Goal: Information Seeking & Learning: Check status

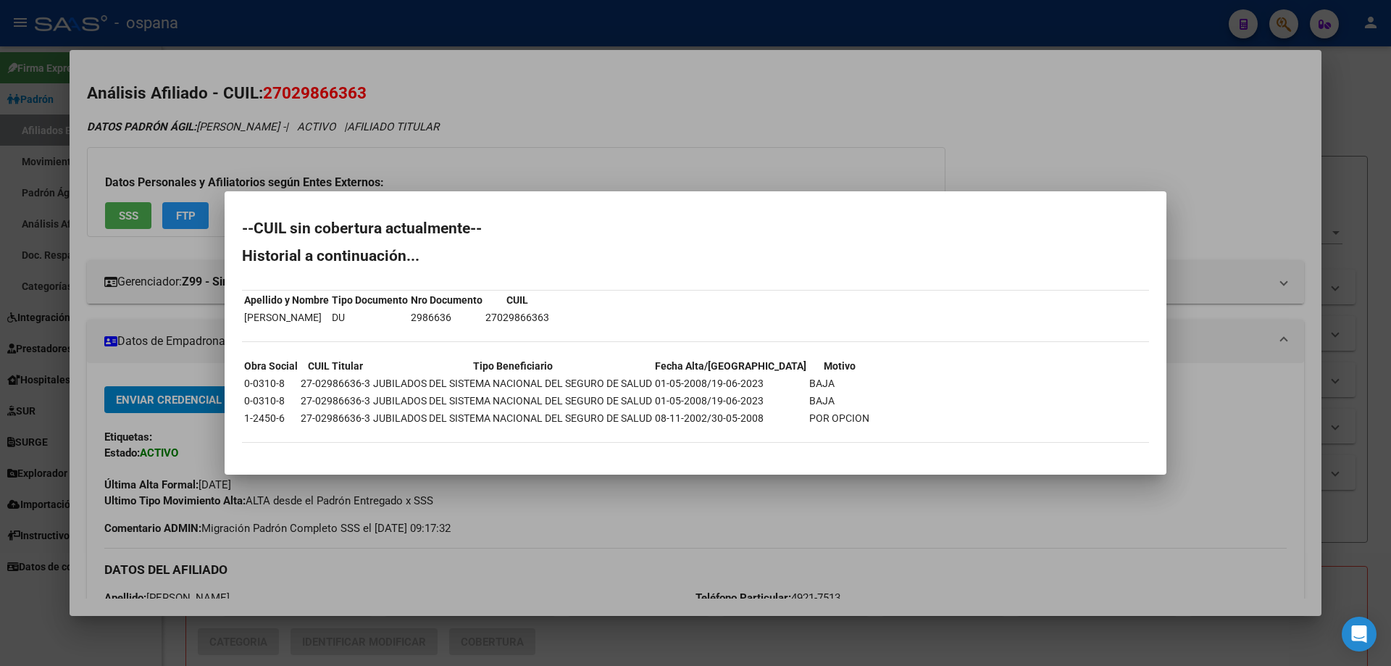
click at [41, 300] on div at bounding box center [695, 333] width 1391 height 666
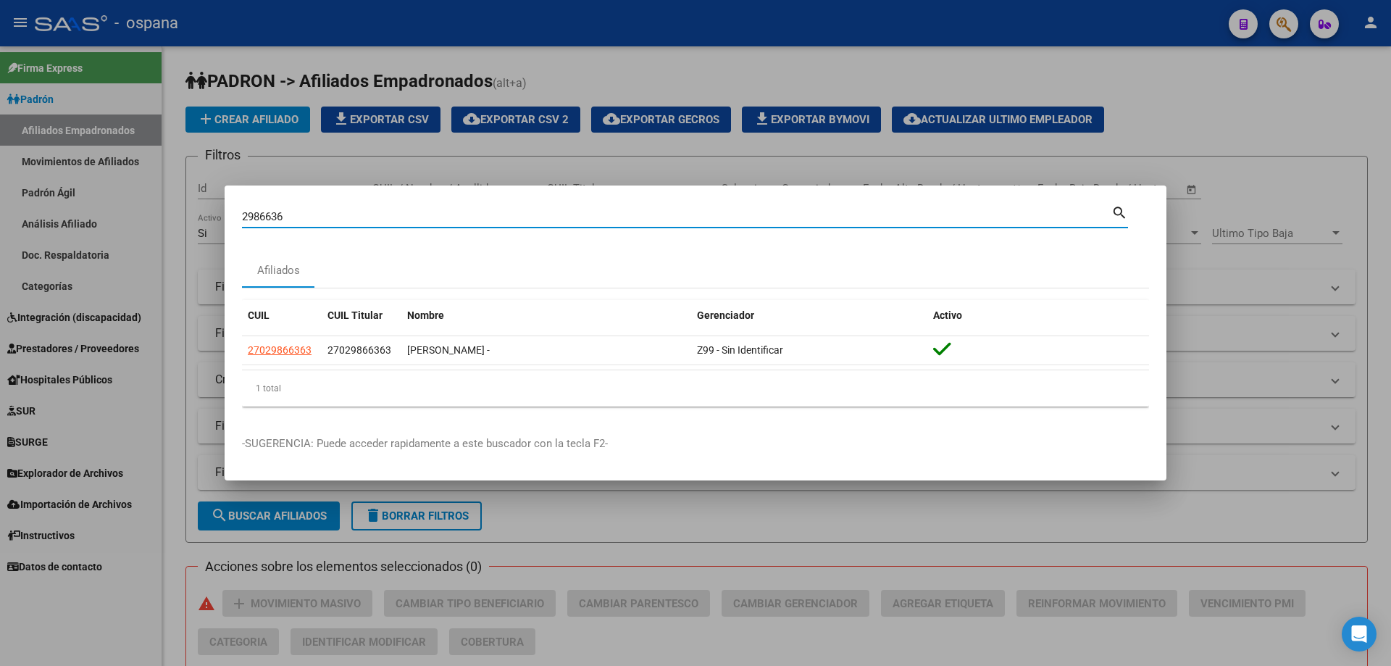
drag, startPoint x: 307, startPoint y: 220, endPoint x: 35, endPoint y: 115, distance: 291.8
click at [35, 115] on div "2986636 Buscar (apellido, dni, cuil, nro traspaso, cuit, obra social) search Af…" at bounding box center [695, 333] width 1391 height 666
type input "93456448"
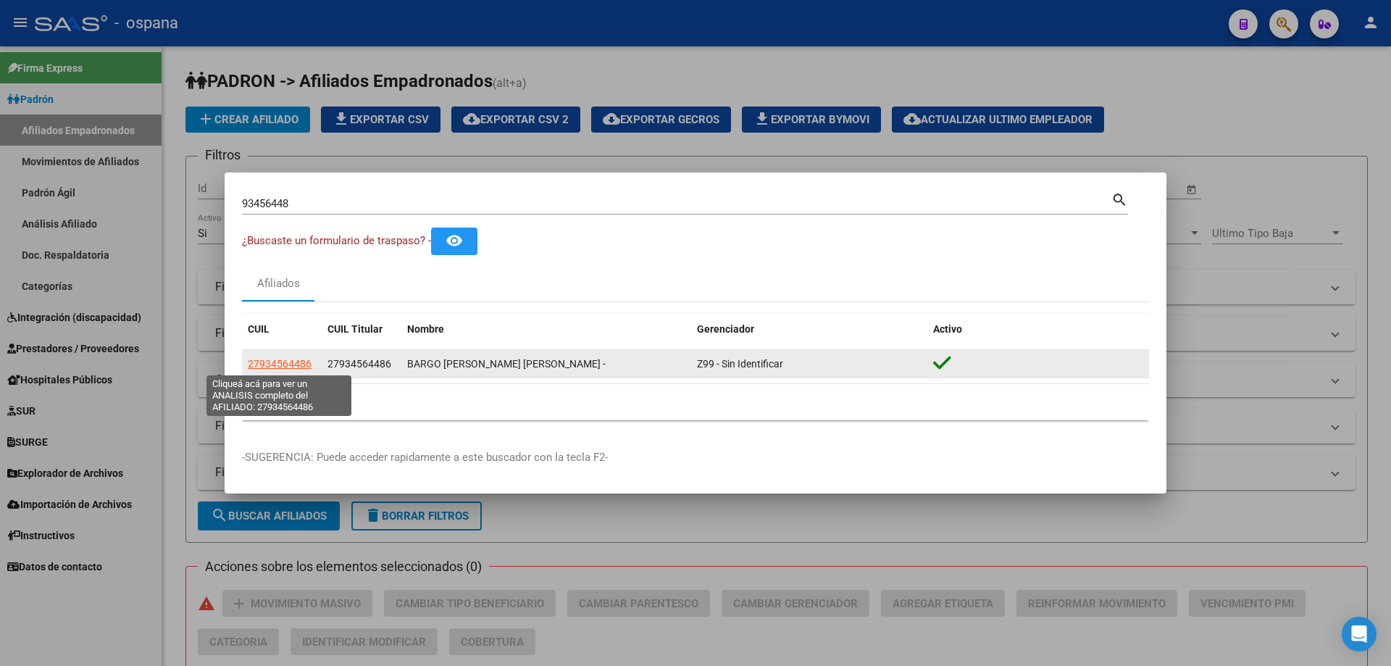
click at [285, 363] on span "27934564486" at bounding box center [280, 364] width 64 height 12
type textarea "27934564486"
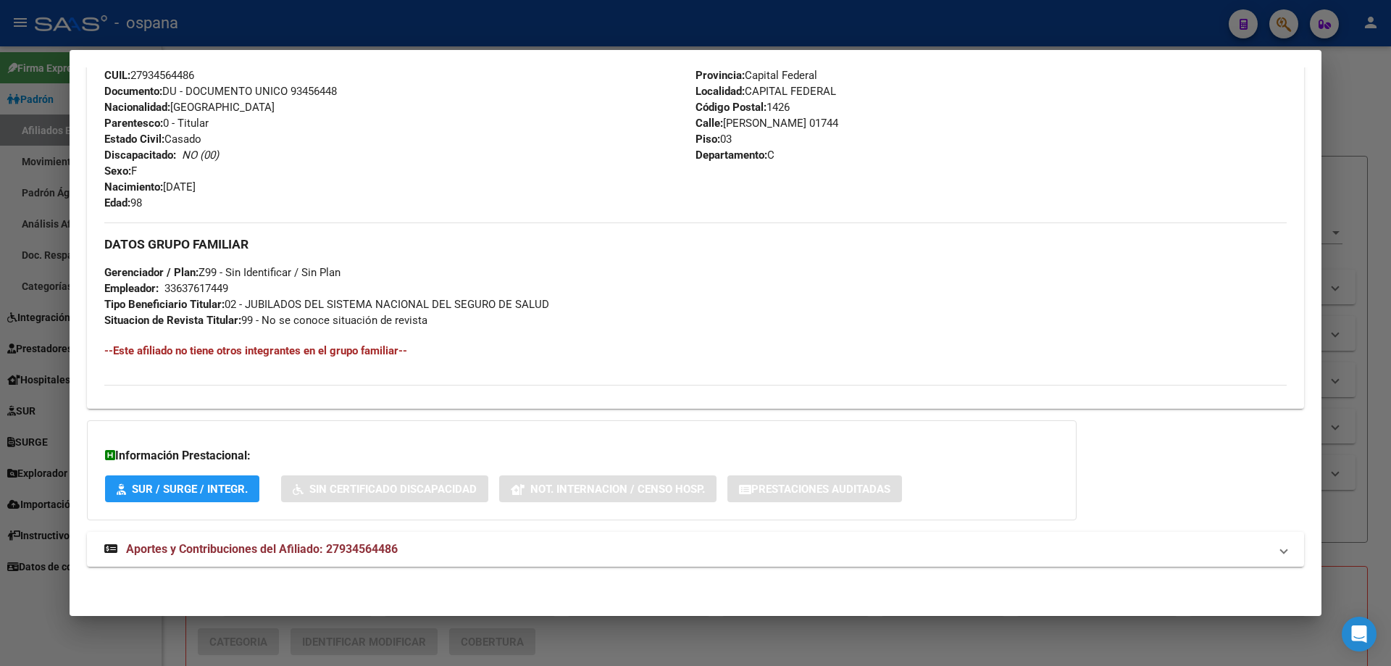
scroll to position [539, 0]
click at [242, 534] on mat-expansion-panel-header "Aportes y Contribuciones del Afiliado: 27934564486" at bounding box center [696, 548] width 1218 height 35
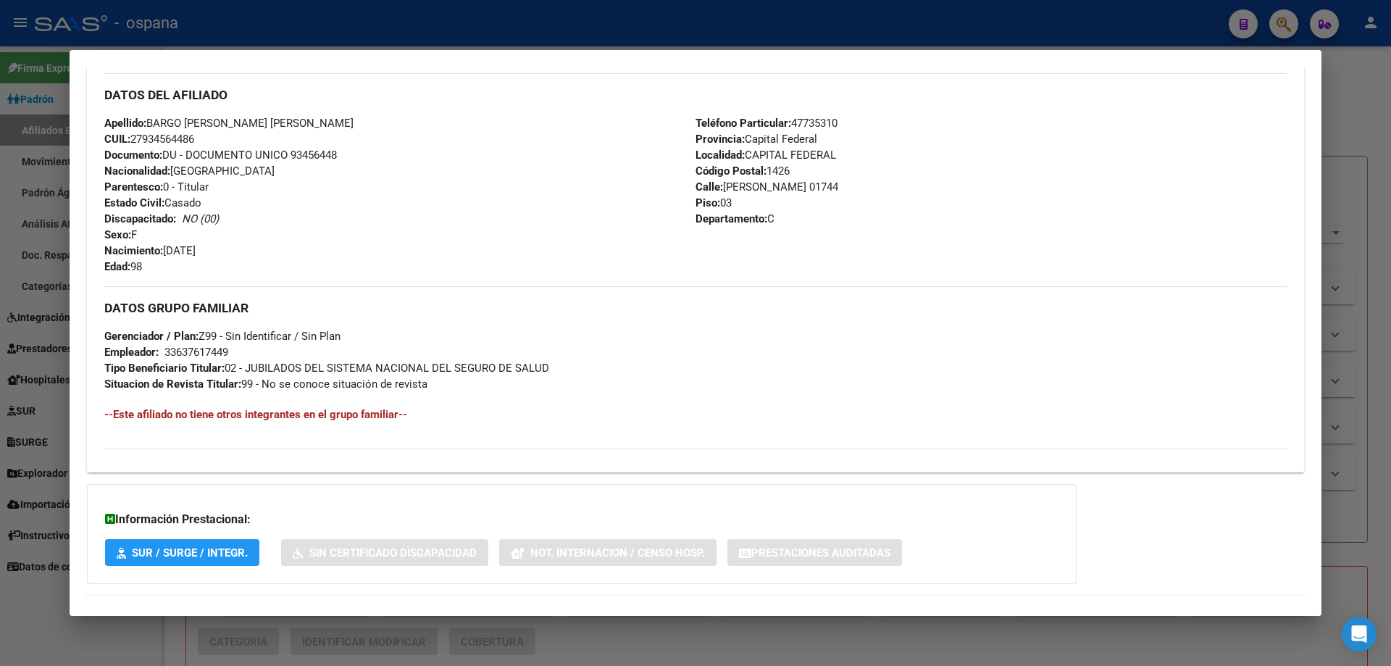
scroll to position [0, 0]
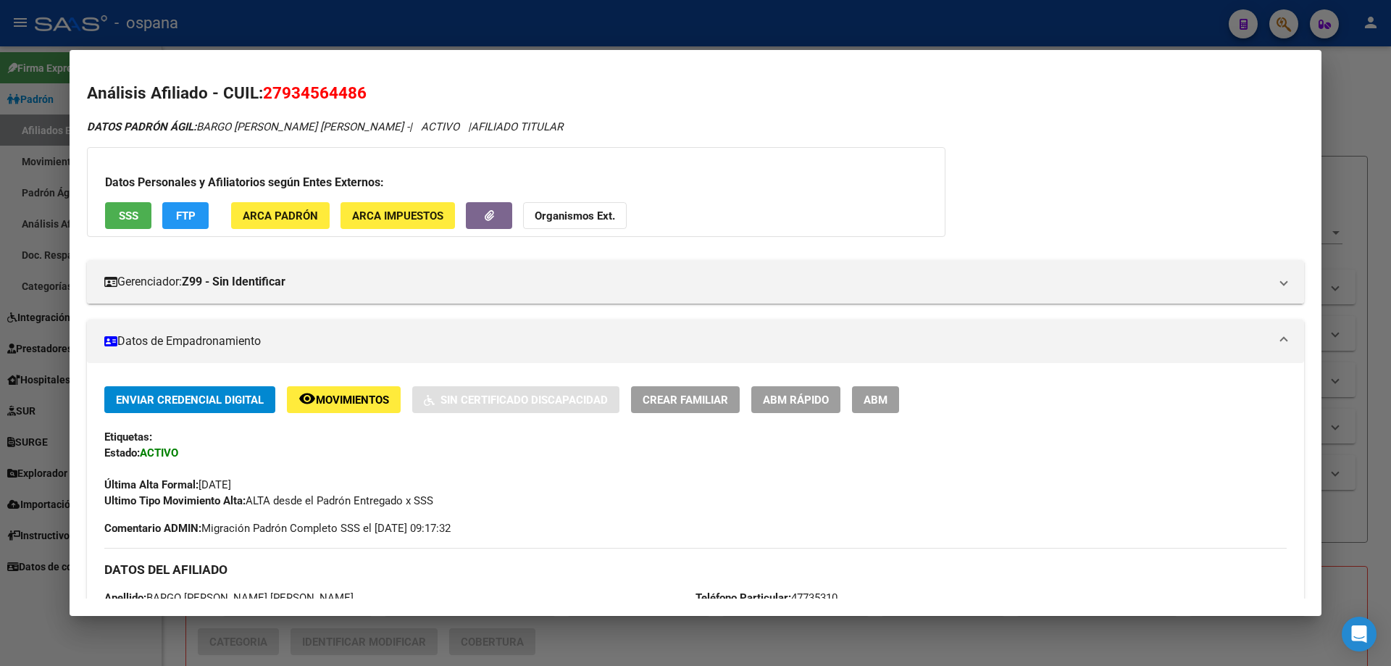
click at [128, 213] on span "SSS" at bounding box center [129, 215] width 20 height 13
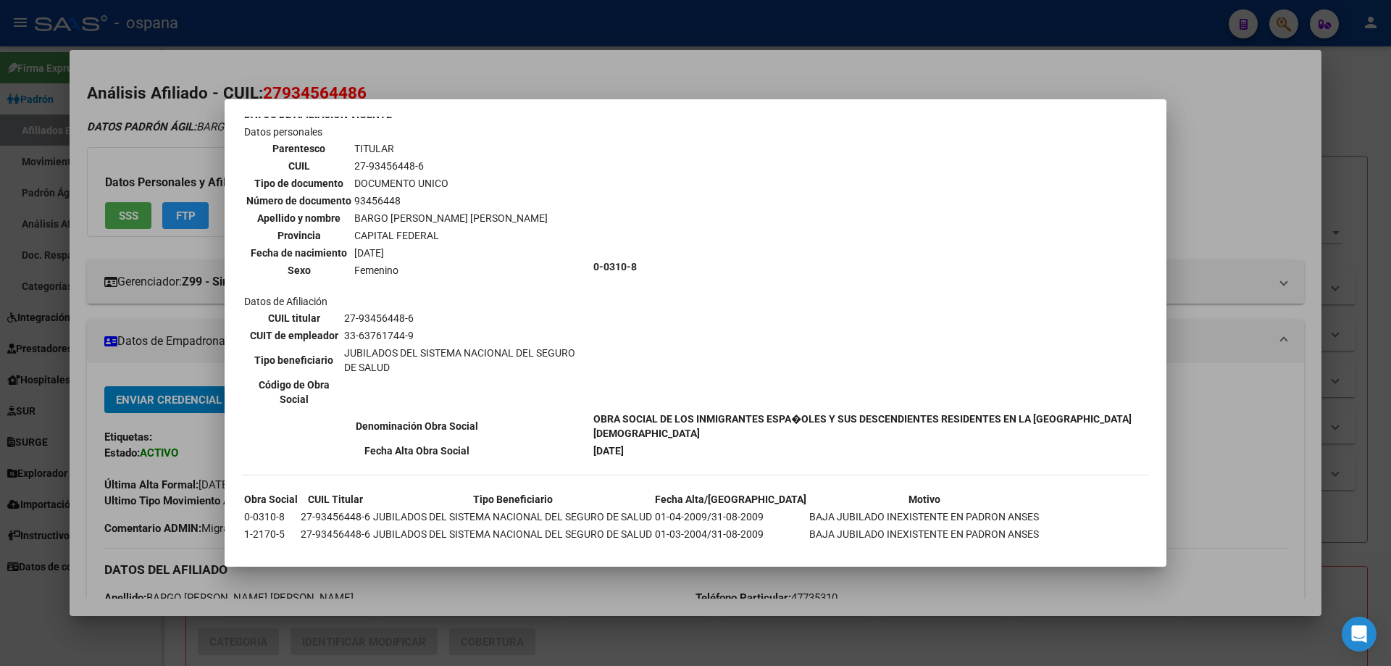
scroll to position [475, 0]
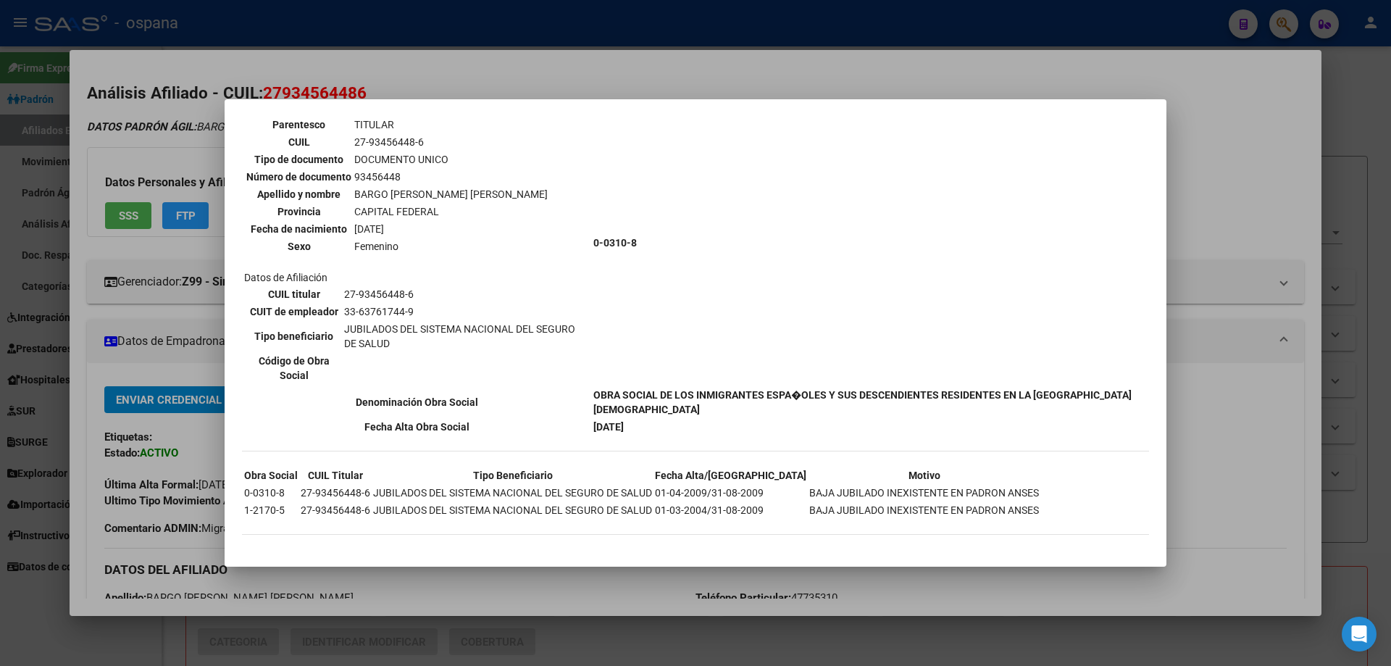
click at [0, 260] on div at bounding box center [695, 333] width 1391 height 666
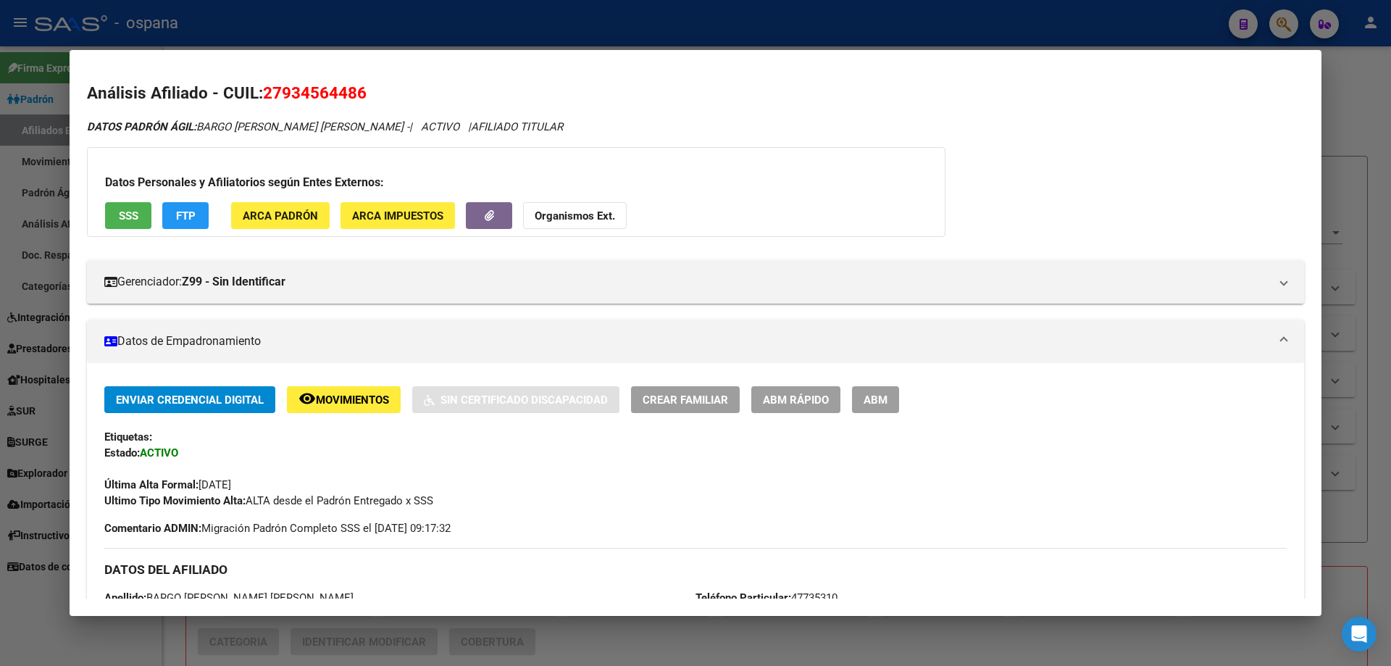
click at [0, 260] on div at bounding box center [695, 333] width 1391 height 666
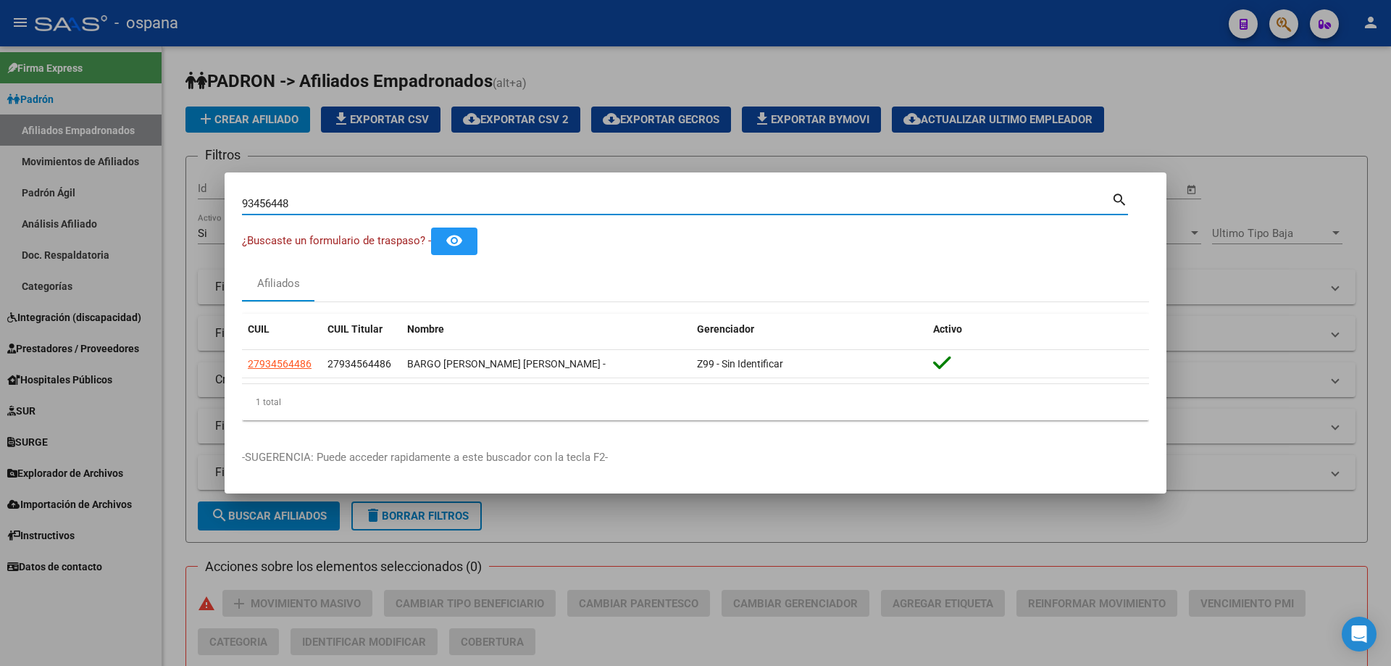
drag, startPoint x: 299, startPoint y: 206, endPoint x: 155, endPoint y: 158, distance: 151.9
click at [154, 159] on div "93456448 Buscar (apellido, dni, cuil, nro traspaso, cuit, obra social) search ¿…" at bounding box center [695, 333] width 1391 height 666
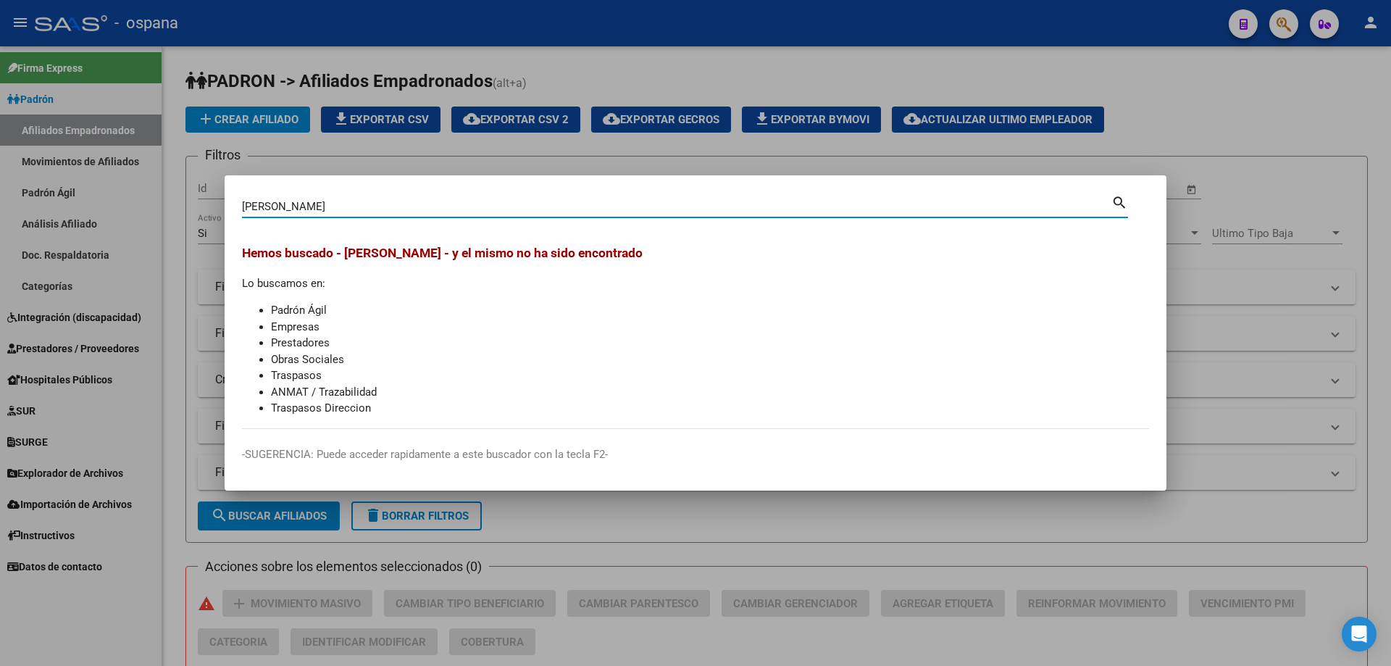
type input "[PERSON_NAME]"
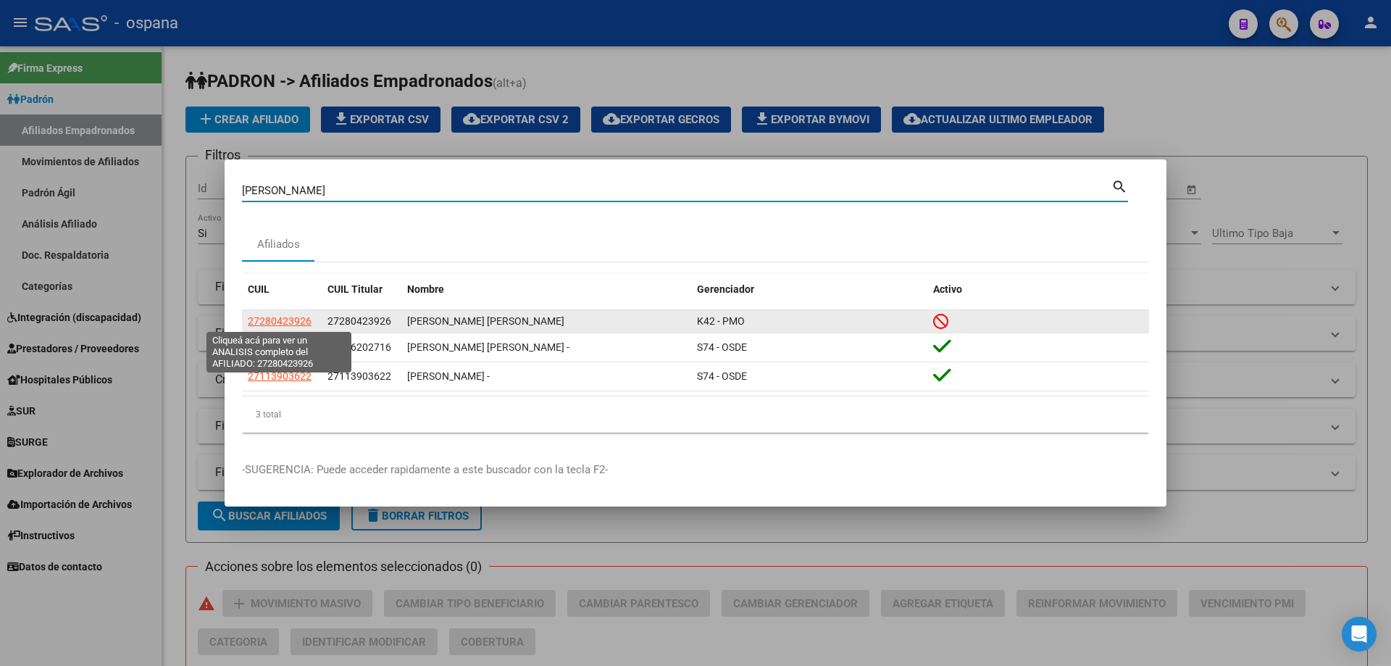
click at [296, 325] on span "27280423926" at bounding box center [280, 321] width 64 height 12
type textarea "27280423926"
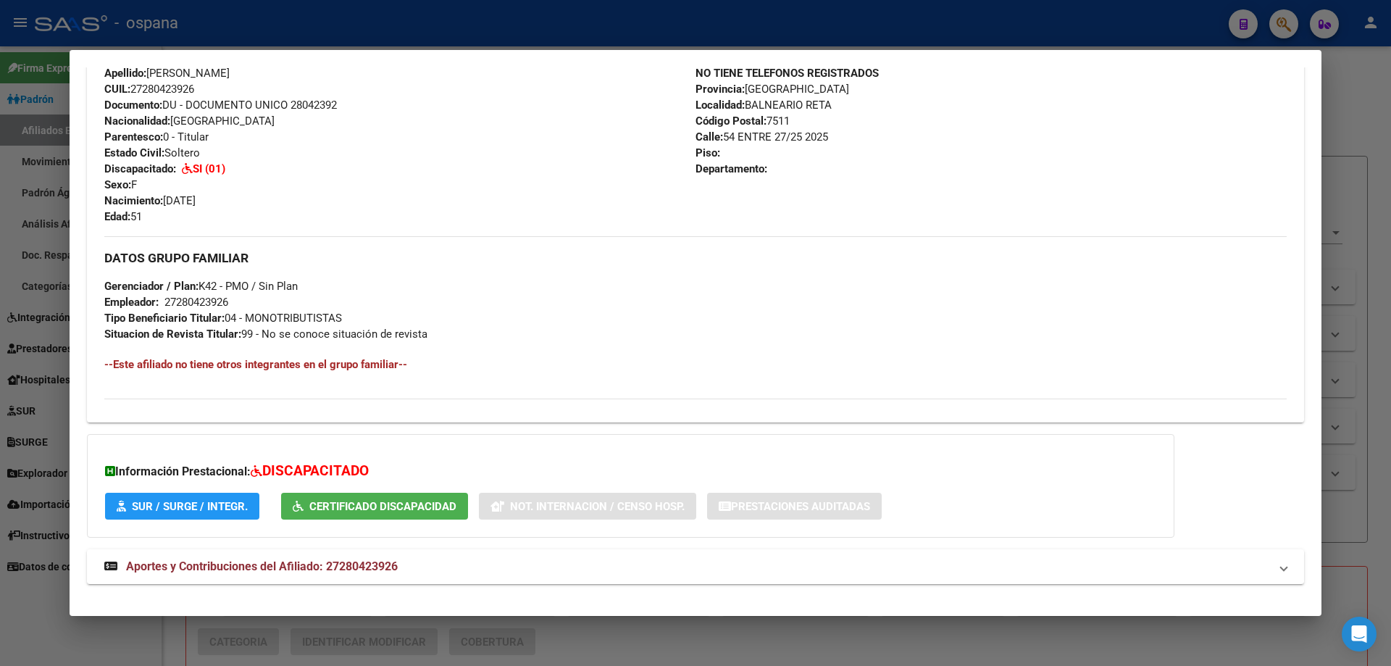
scroll to position [559, 0]
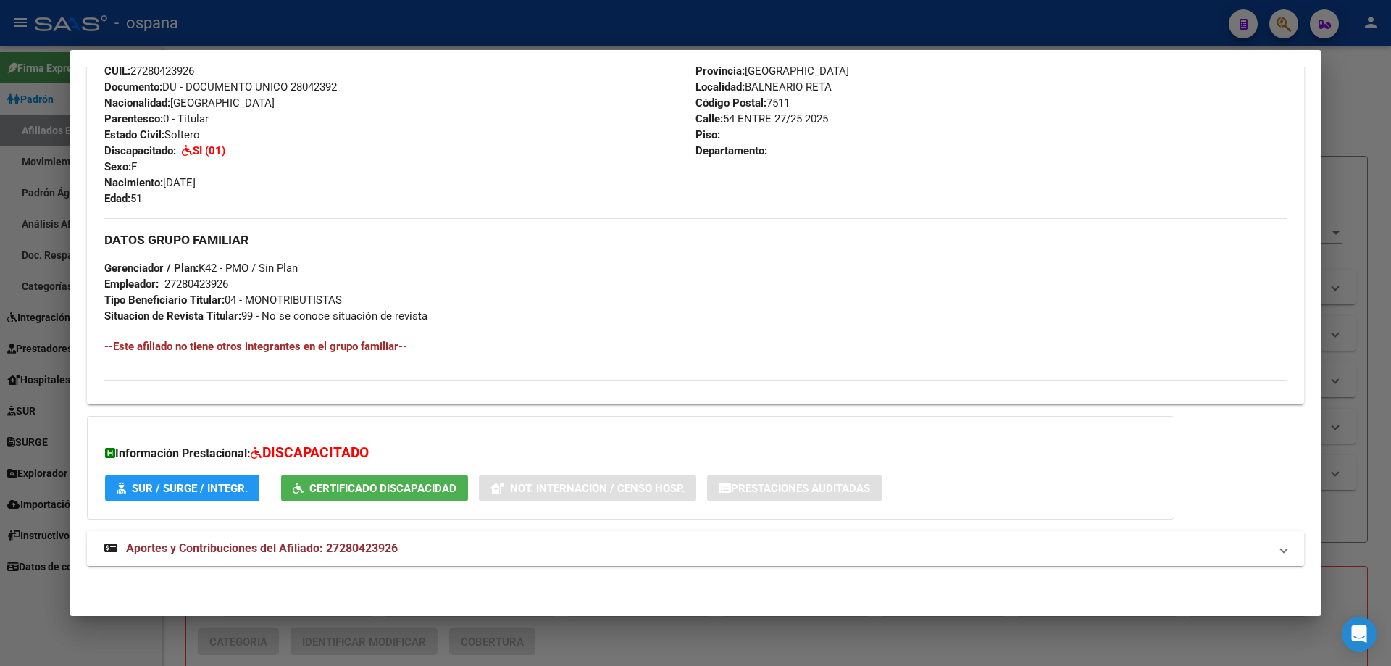
click at [226, 550] on span "Aportes y Contribuciones del Afiliado: 27280423926" at bounding box center [262, 548] width 272 height 14
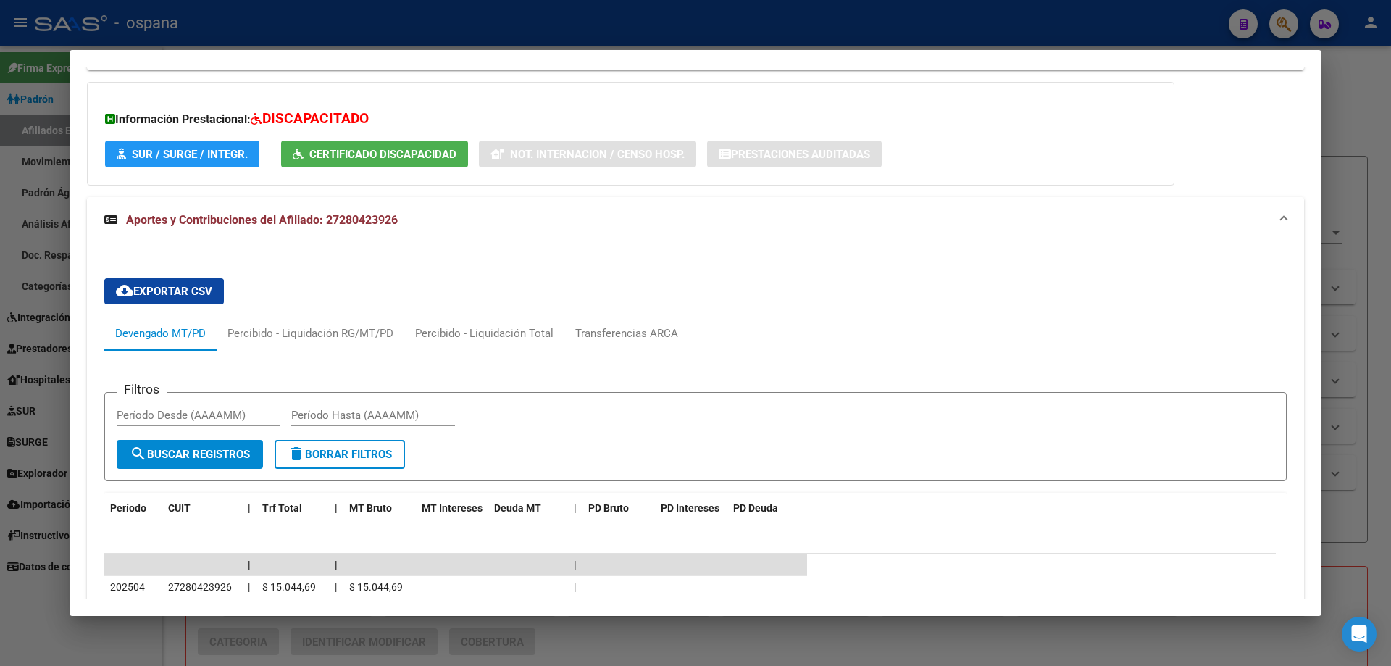
scroll to position [994, 0]
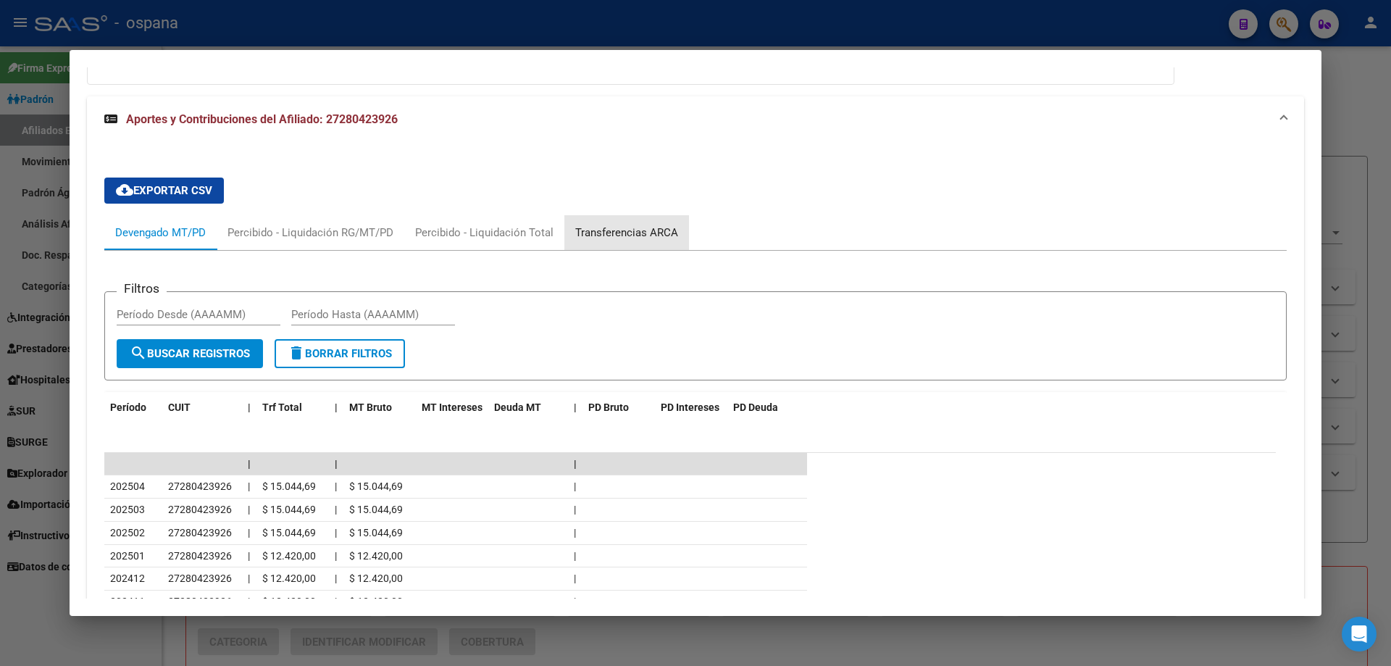
click at [634, 225] on div "Transferencias ARCA" at bounding box center [626, 233] width 103 height 16
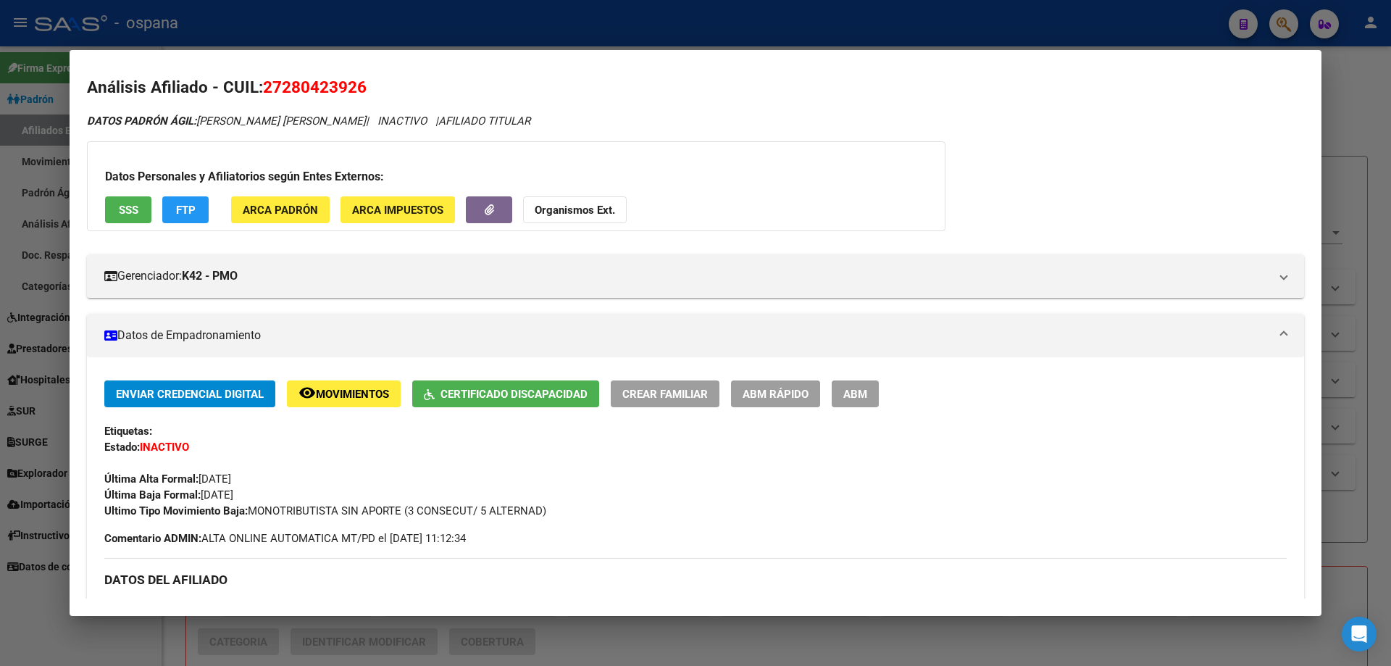
scroll to position [0, 0]
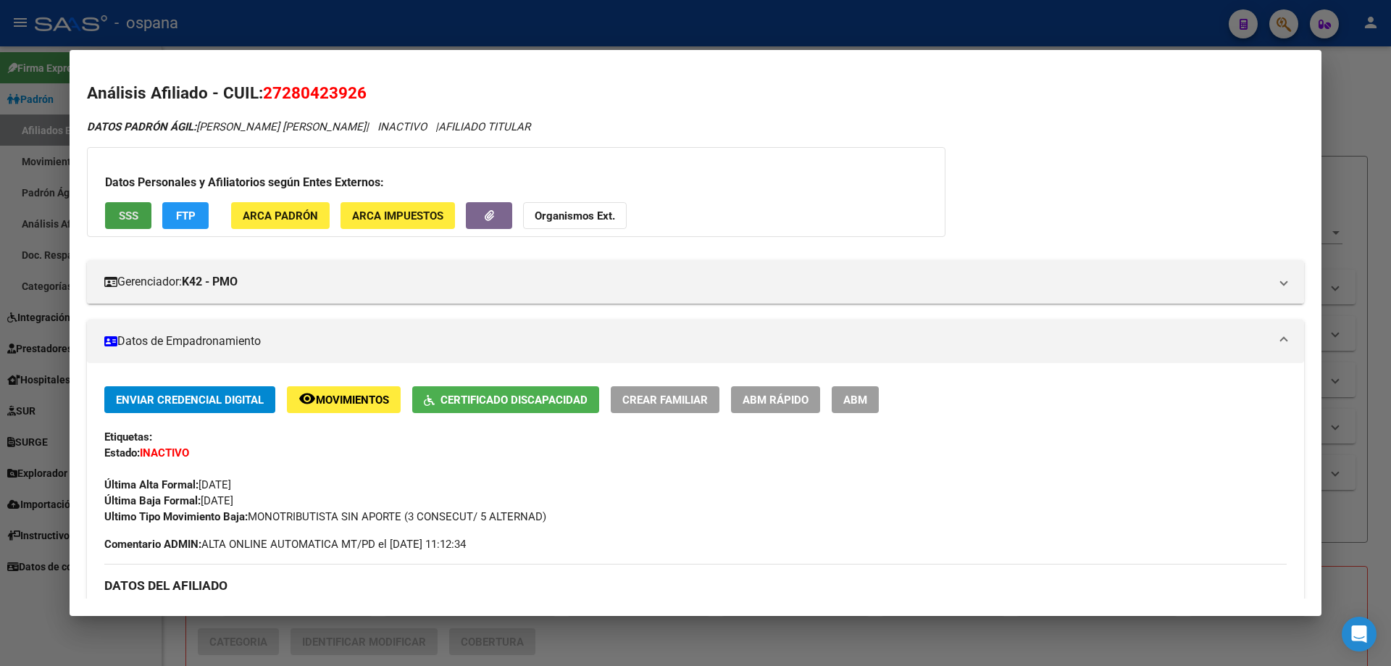
click at [128, 213] on span "SSS" at bounding box center [129, 215] width 20 height 13
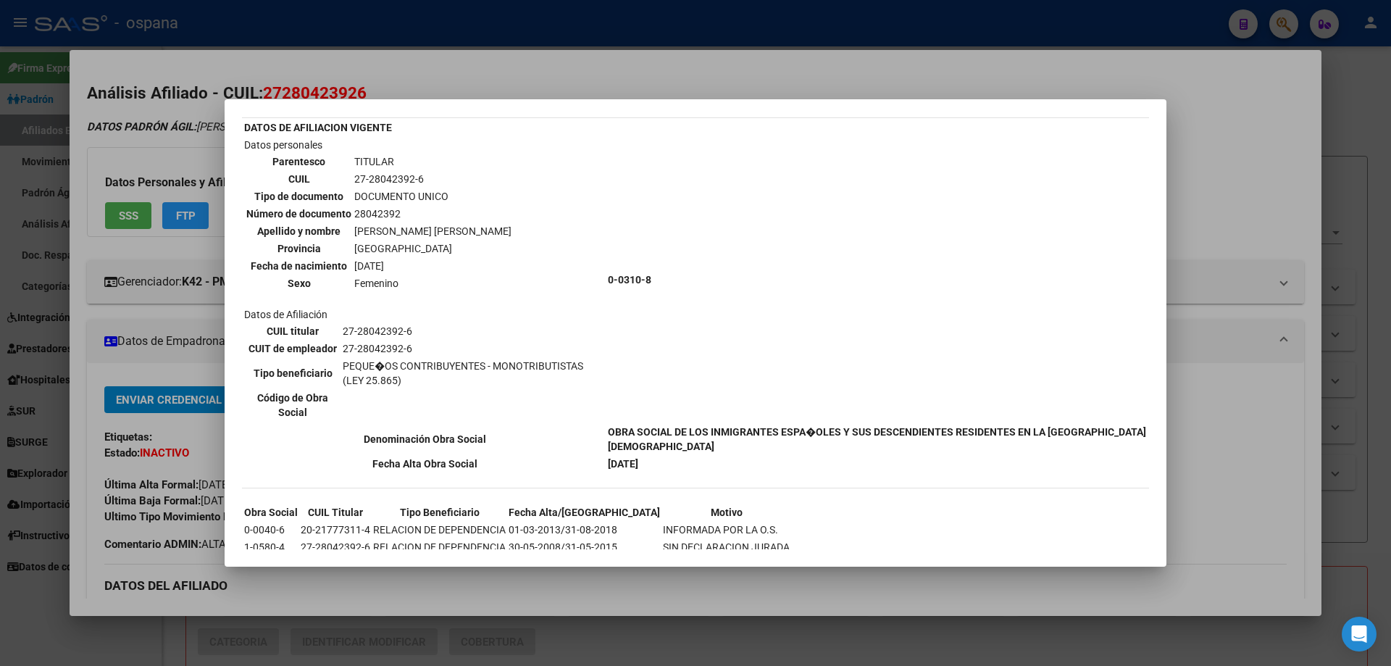
scroll to position [108, 0]
